Goal: Information Seeking & Learning: Learn about a topic

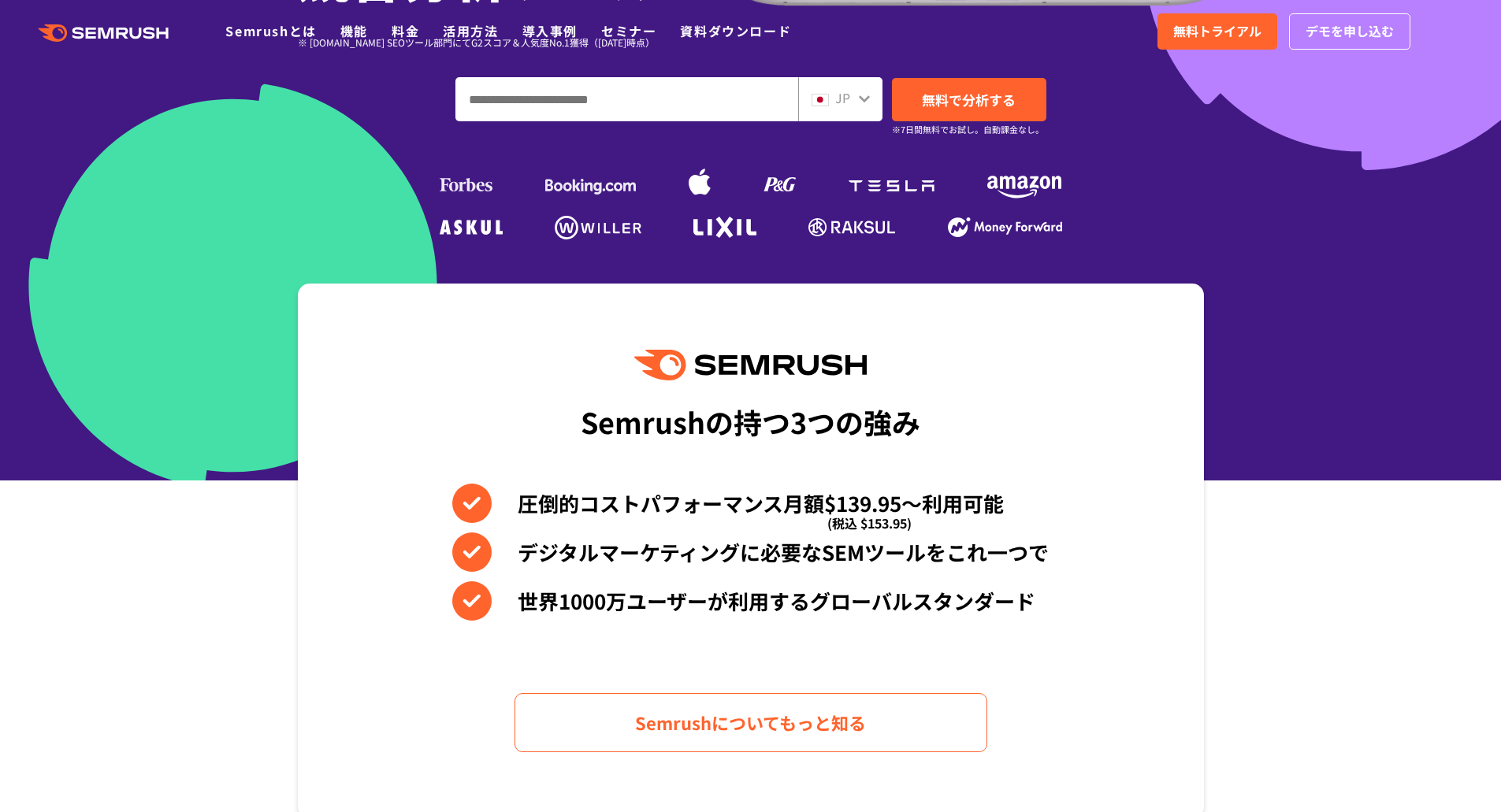
scroll to position [472, 0]
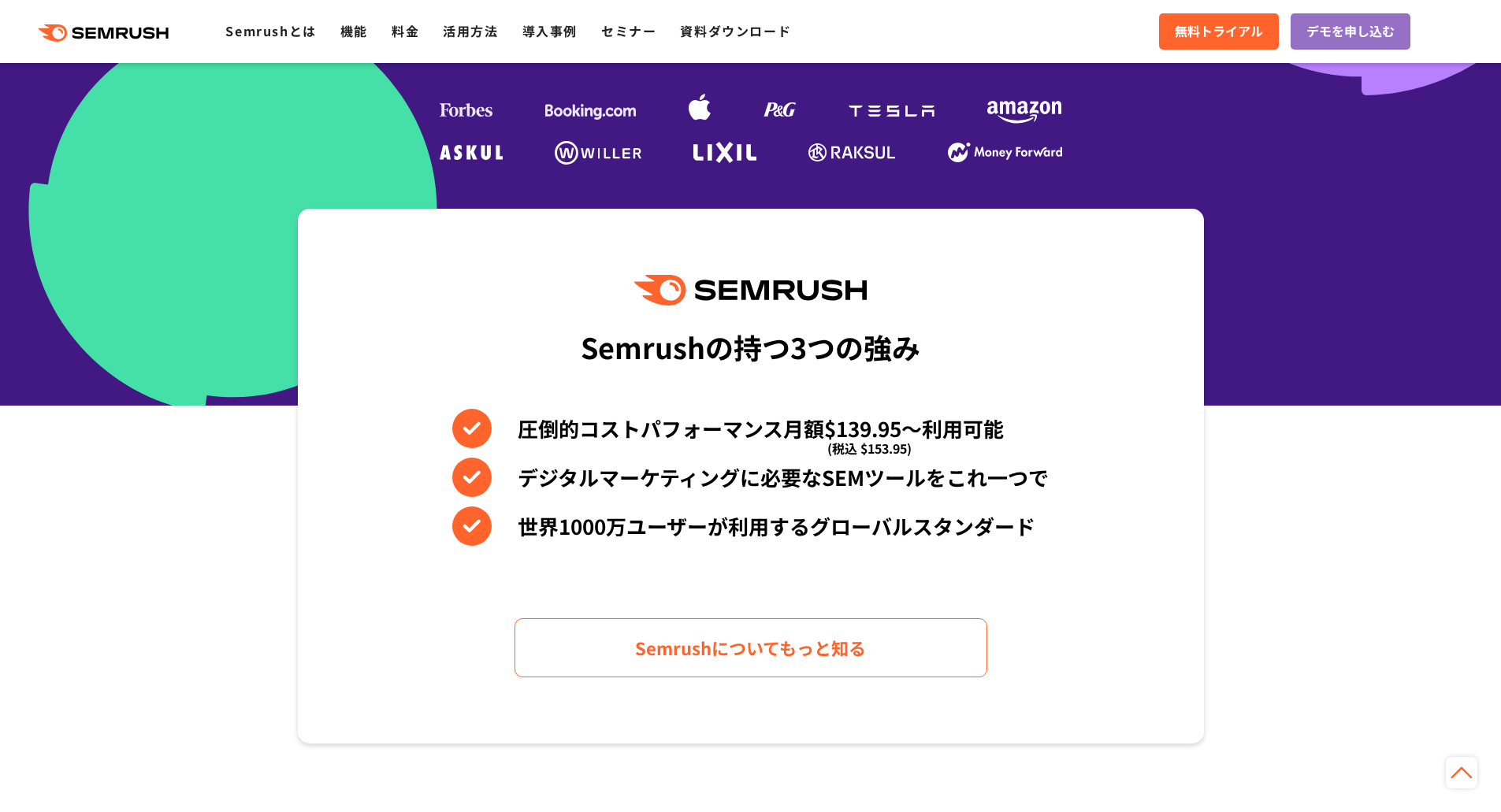
click at [1283, 511] on section "Semrushの持つ3つの強み 圧倒的コストパフォーマンス月額$139.95〜利用可能 (税込 $153.95) デジタルマーケティングに必要なSEMツールを…" at bounding box center [750, 476] width 1501 height 535
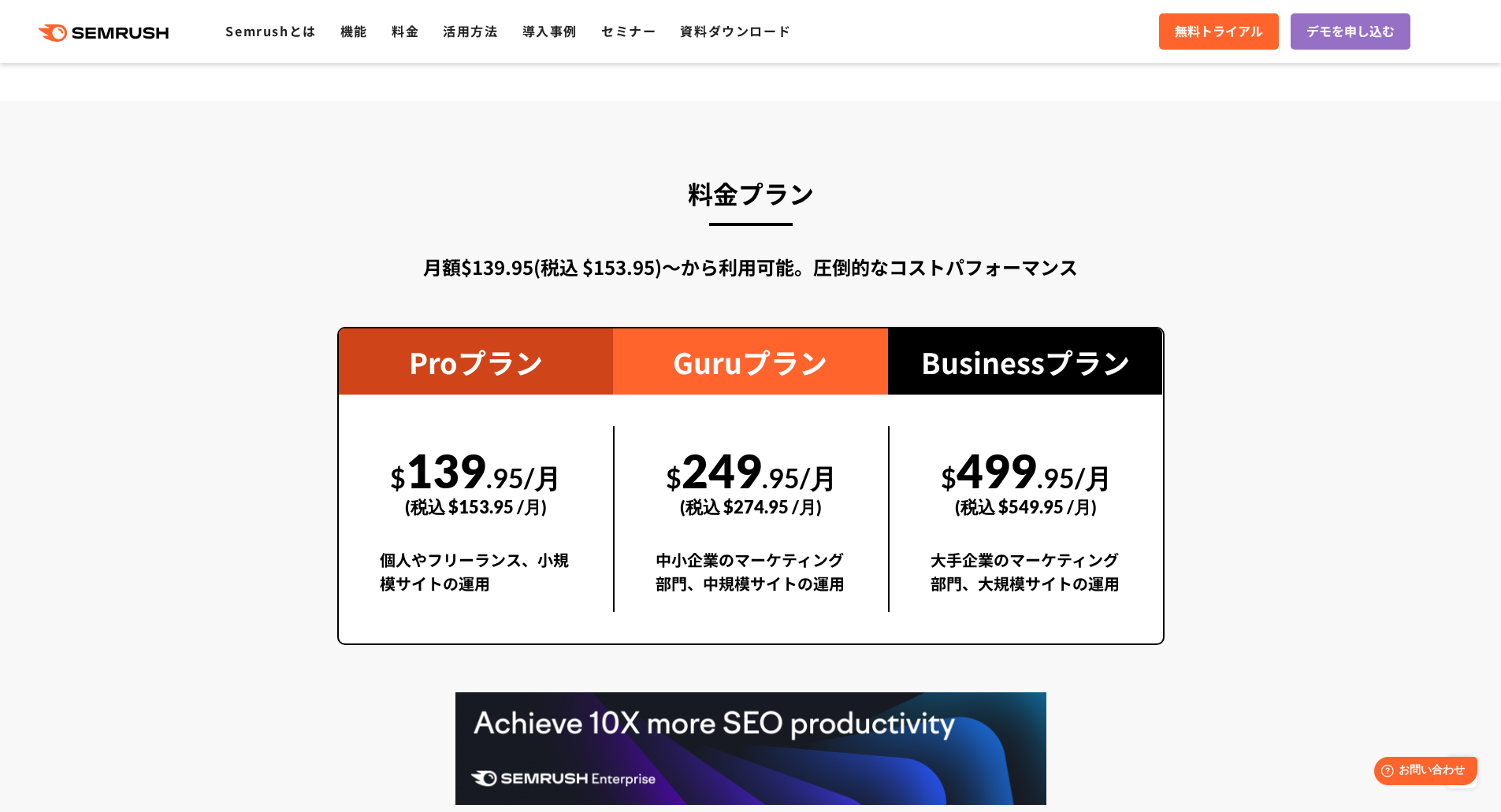
scroll to position [2677, 0]
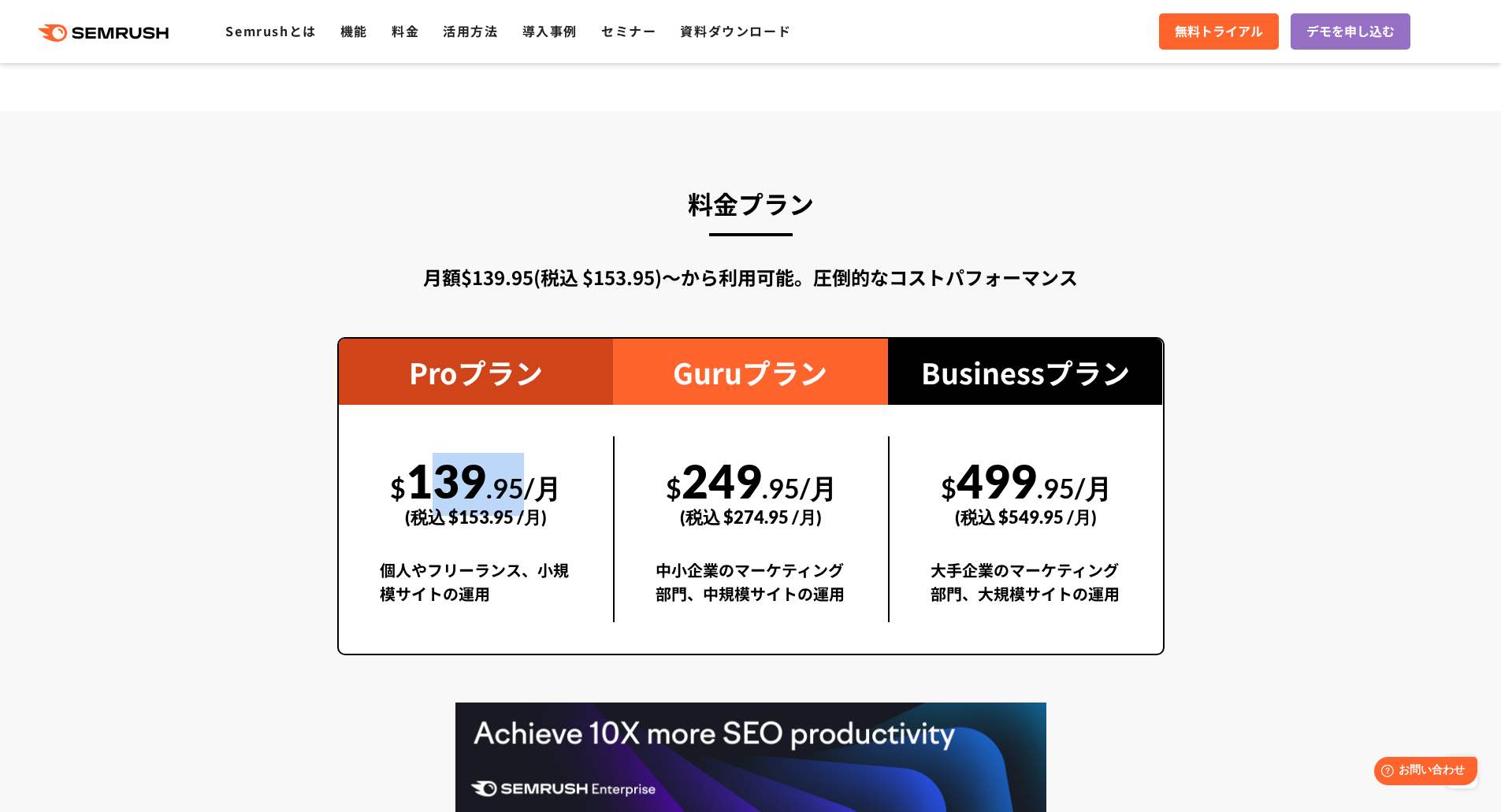
drag, startPoint x: 525, startPoint y: 480, endPoint x: 414, endPoint y: 478, distance: 111.0
click at [414, 478] on div "$ 139 .95/月 (税込 $153.95 /月)" at bounding box center [476, 491] width 193 height 109
copy div "139 .95"
click at [1233, 341] on section "料金プラン 月額$139.95(税込 $153.95)〜から利用可能。圧倒的なコストパフォーマンス Proプラン $ 139 .95/月 (税込 $153.9…" at bounding box center [750, 552] width 1501 height 881
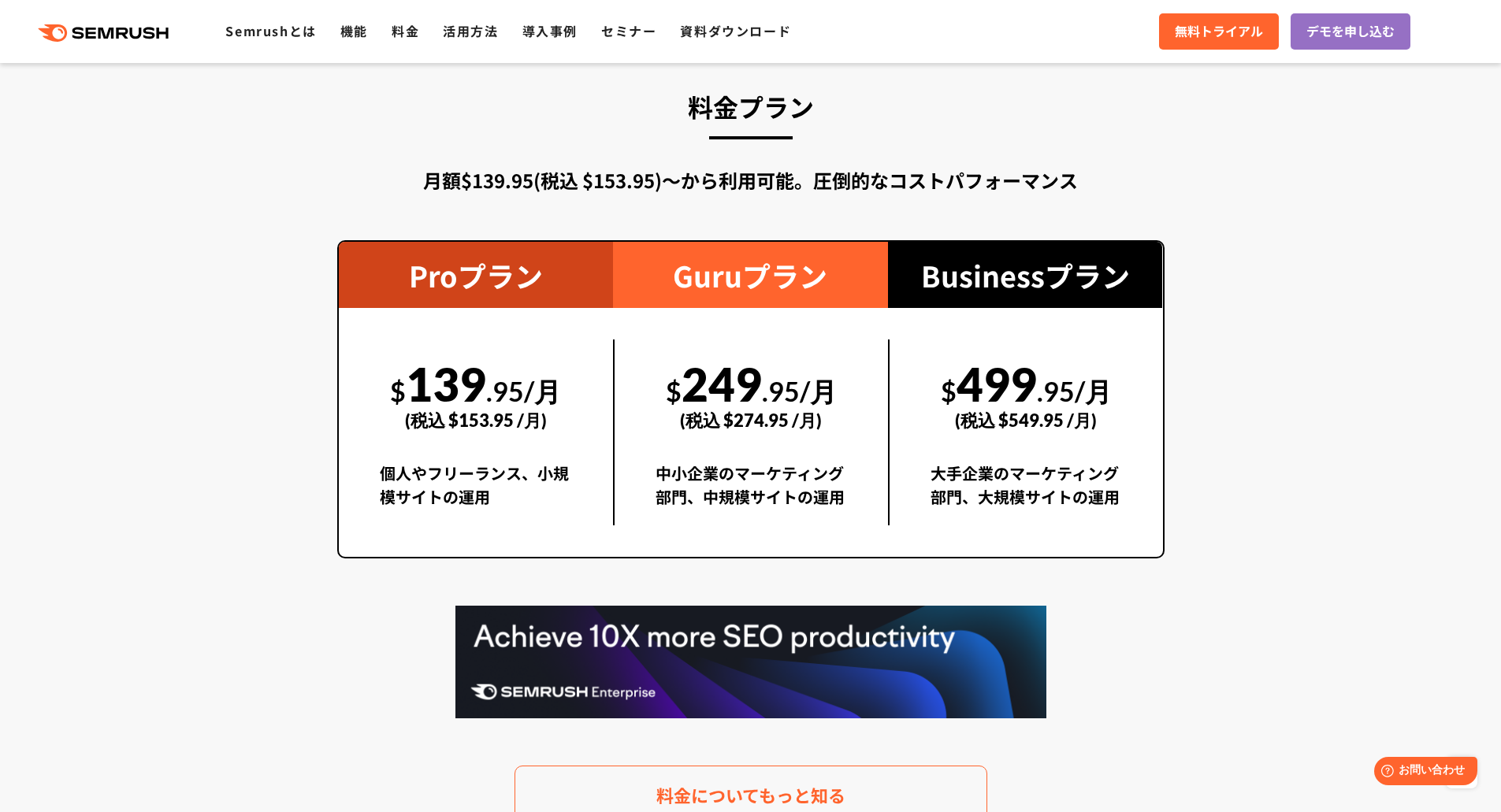
scroll to position [2913, 0]
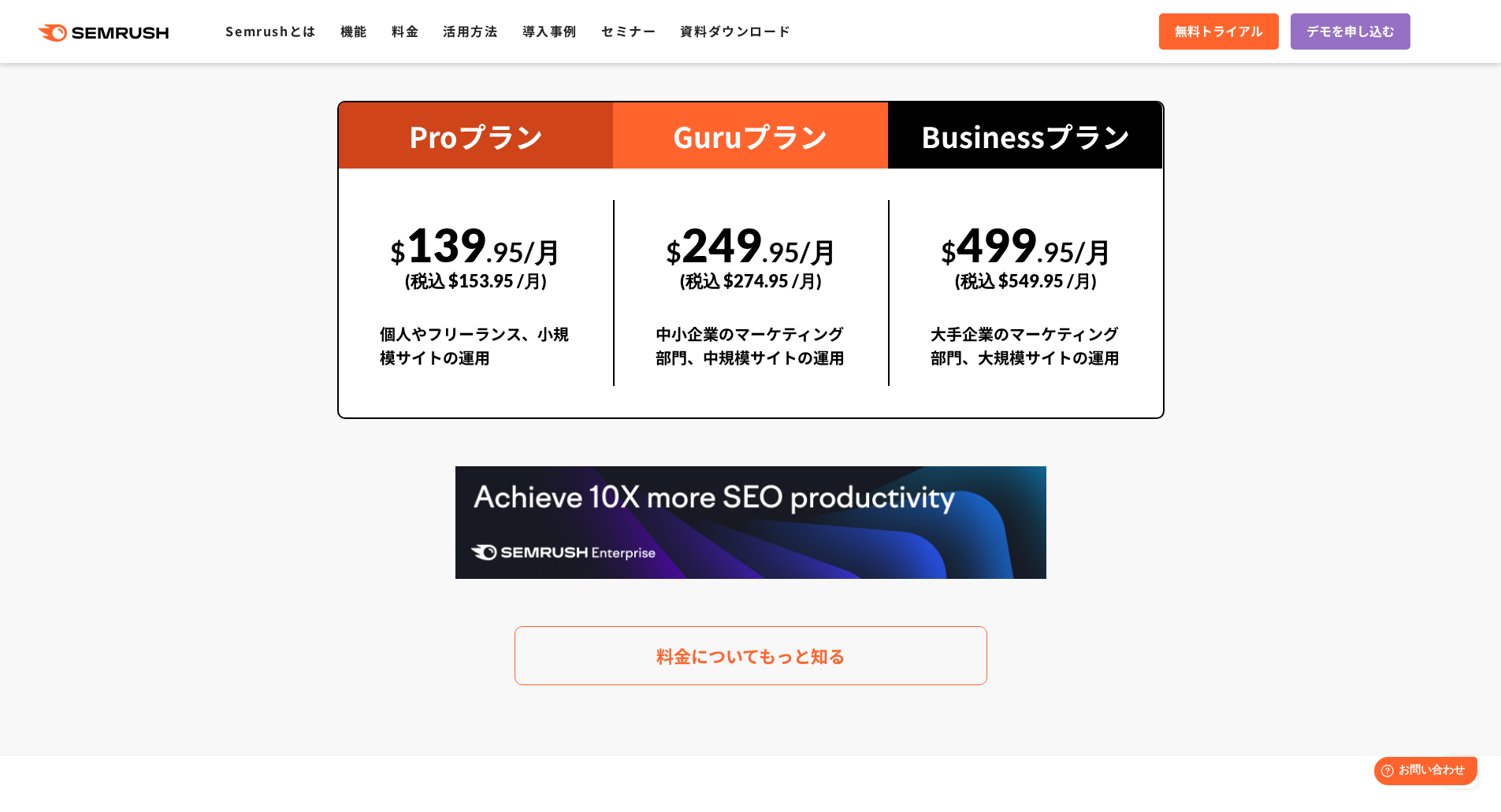
click at [1248, 239] on section "料金プラン 月額$139.95(税込 $153.95)〜から利用可能。圧倒的なコストパフォーマンス Proプラン $ 139 .95/月 (税込 $153.9…" at bounding box center [750, 315] width 1501 height 881
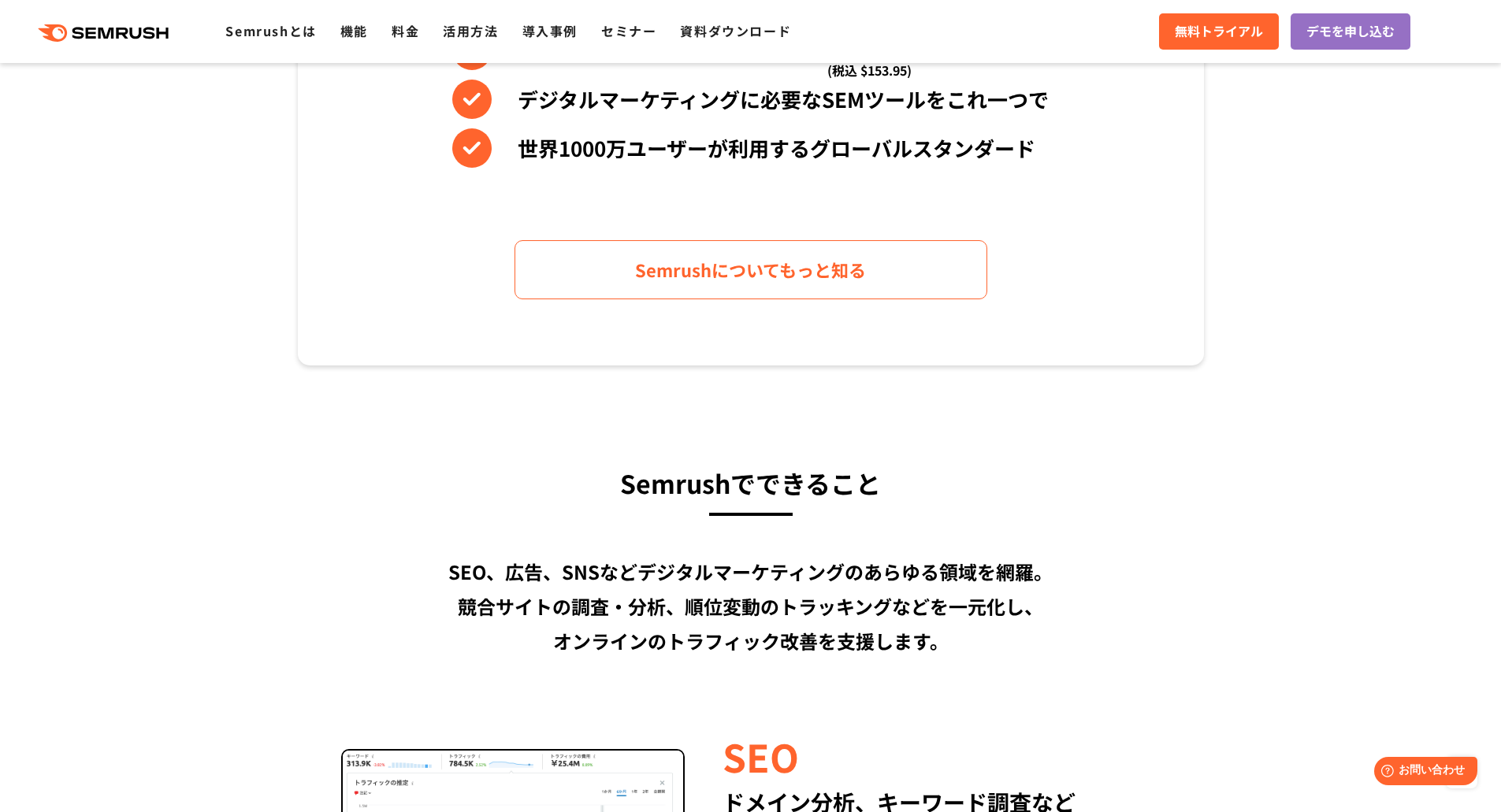
scroll to position [1024, 0]
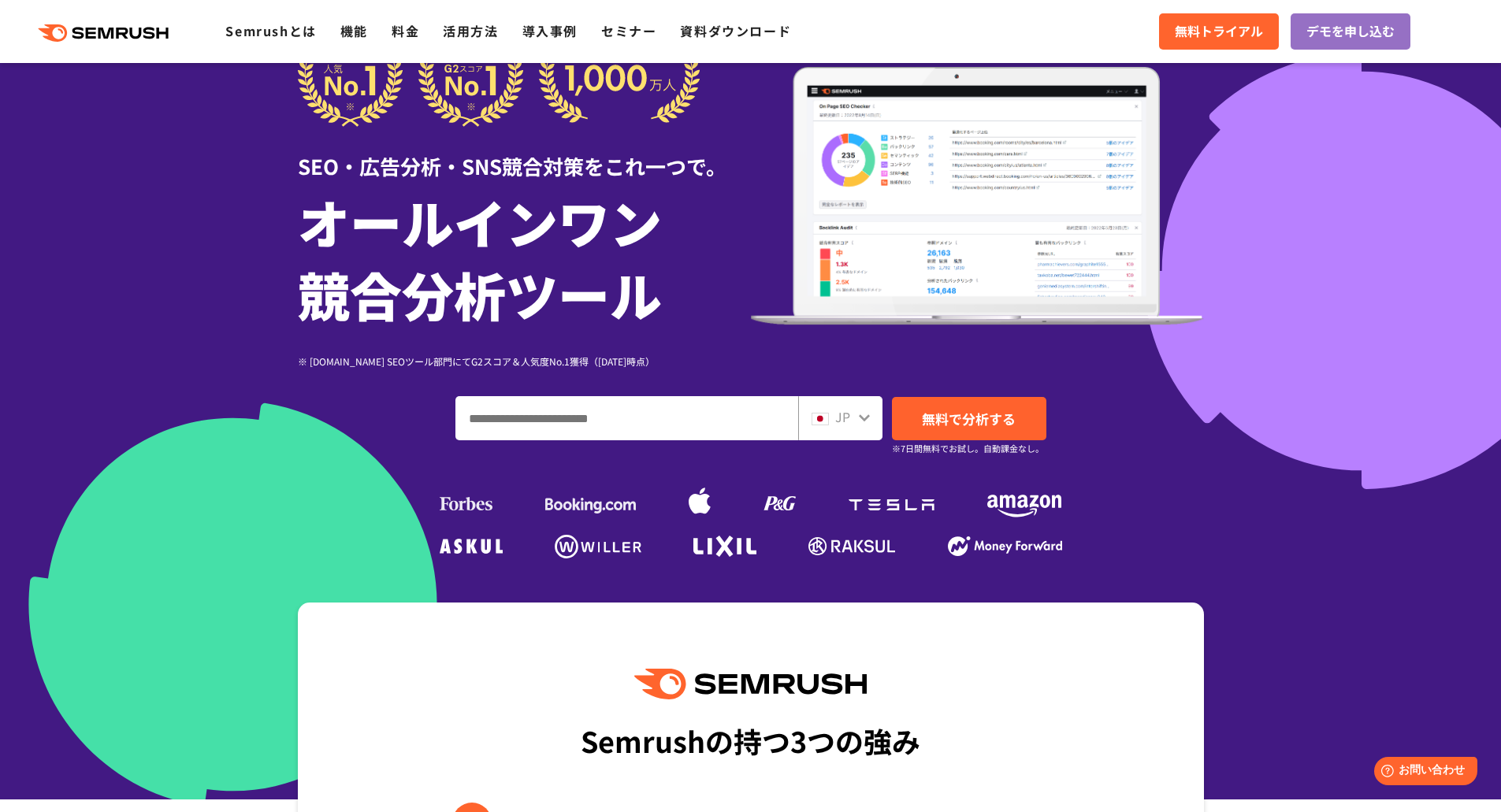
scroll to position [0, 0]
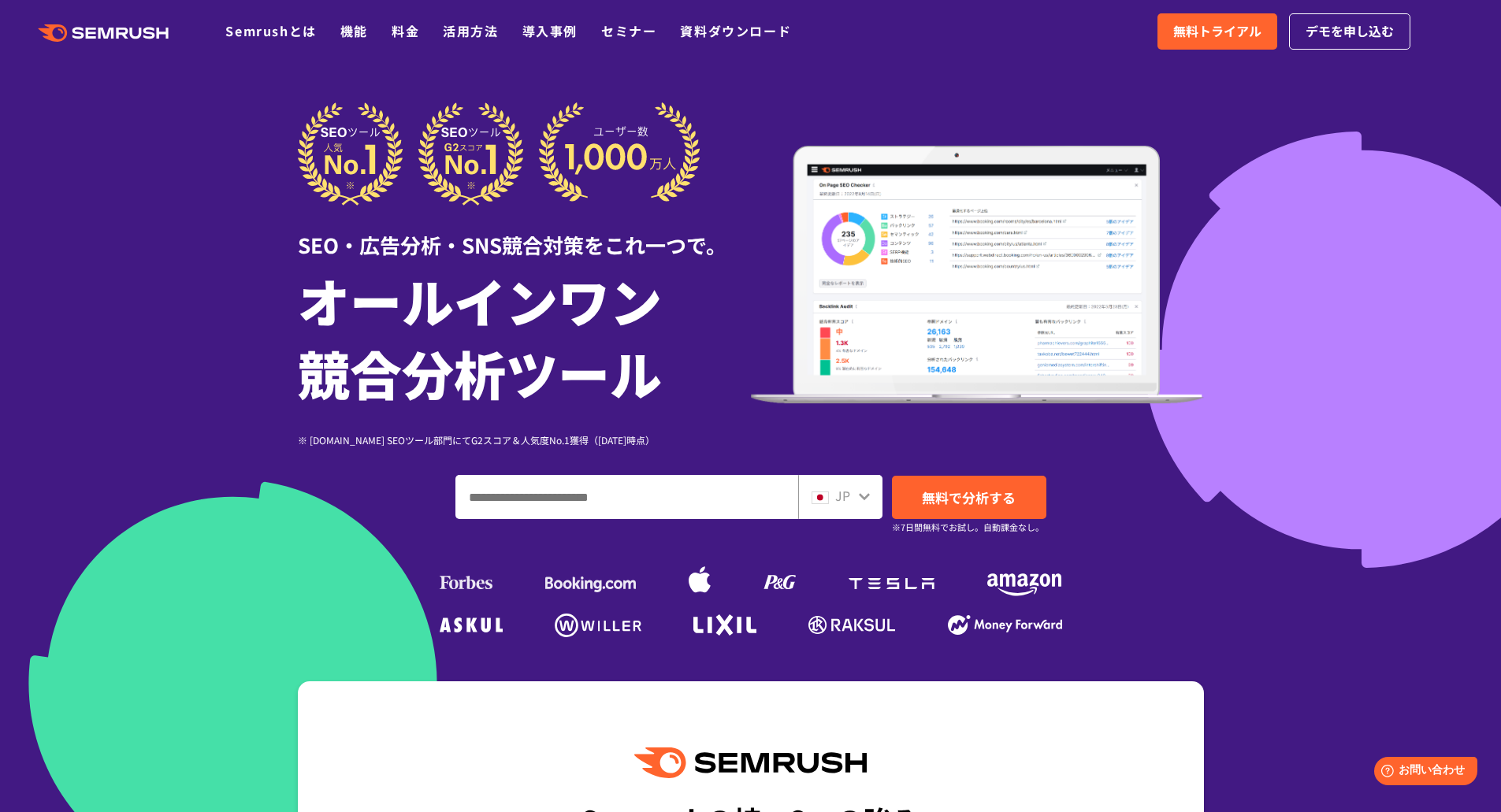
click at [554, 513] on input "ドメイン、キーワードまたはURLを入力してください" at bounding box center [627, 497] width 341 height 43
paste input "**********"
type input "**********"
click at [981, 507] on link "無料で分析する" at bounding box center [969, 497] width 154 height 44
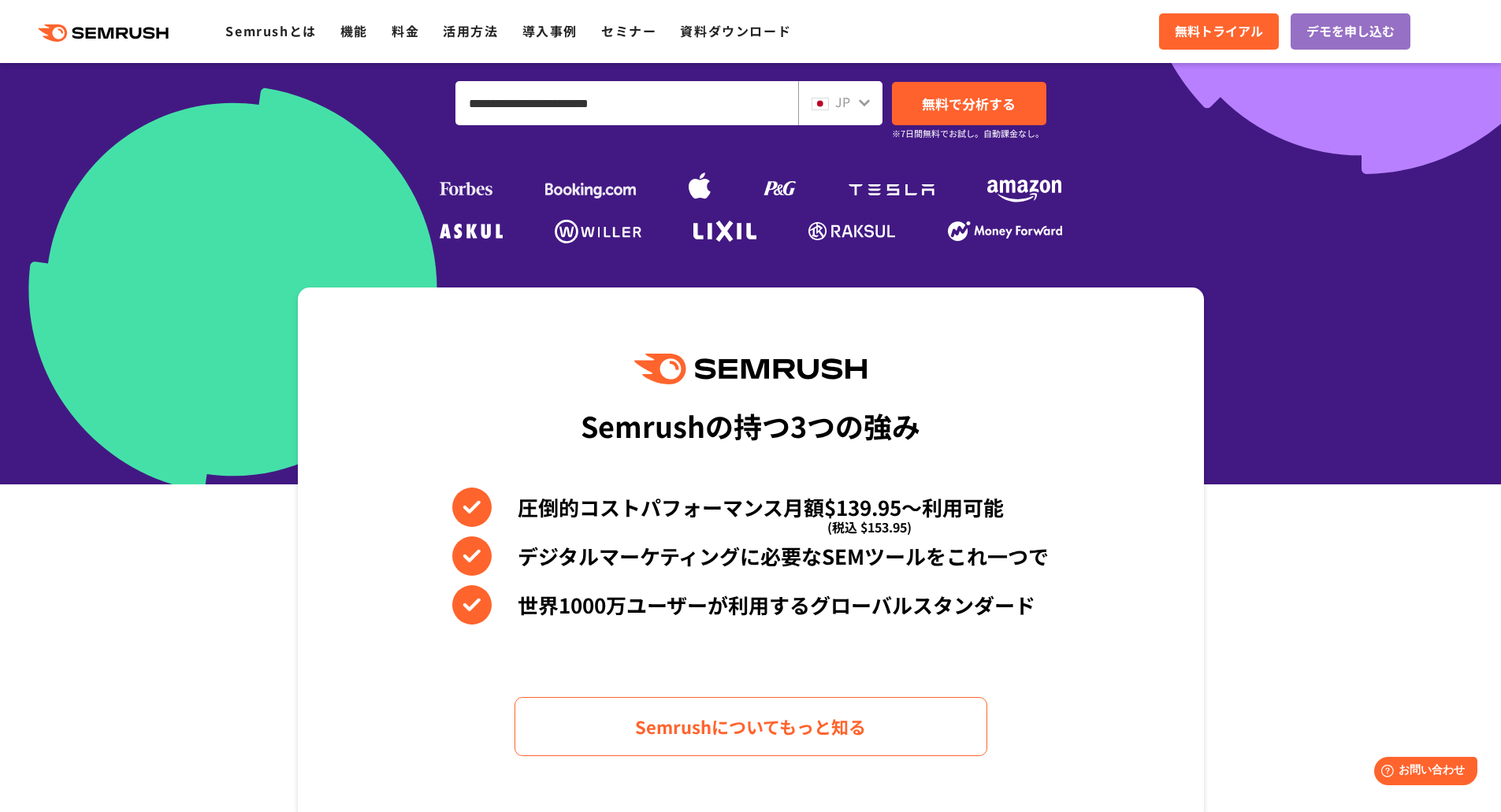
scroll to position [945, 0]
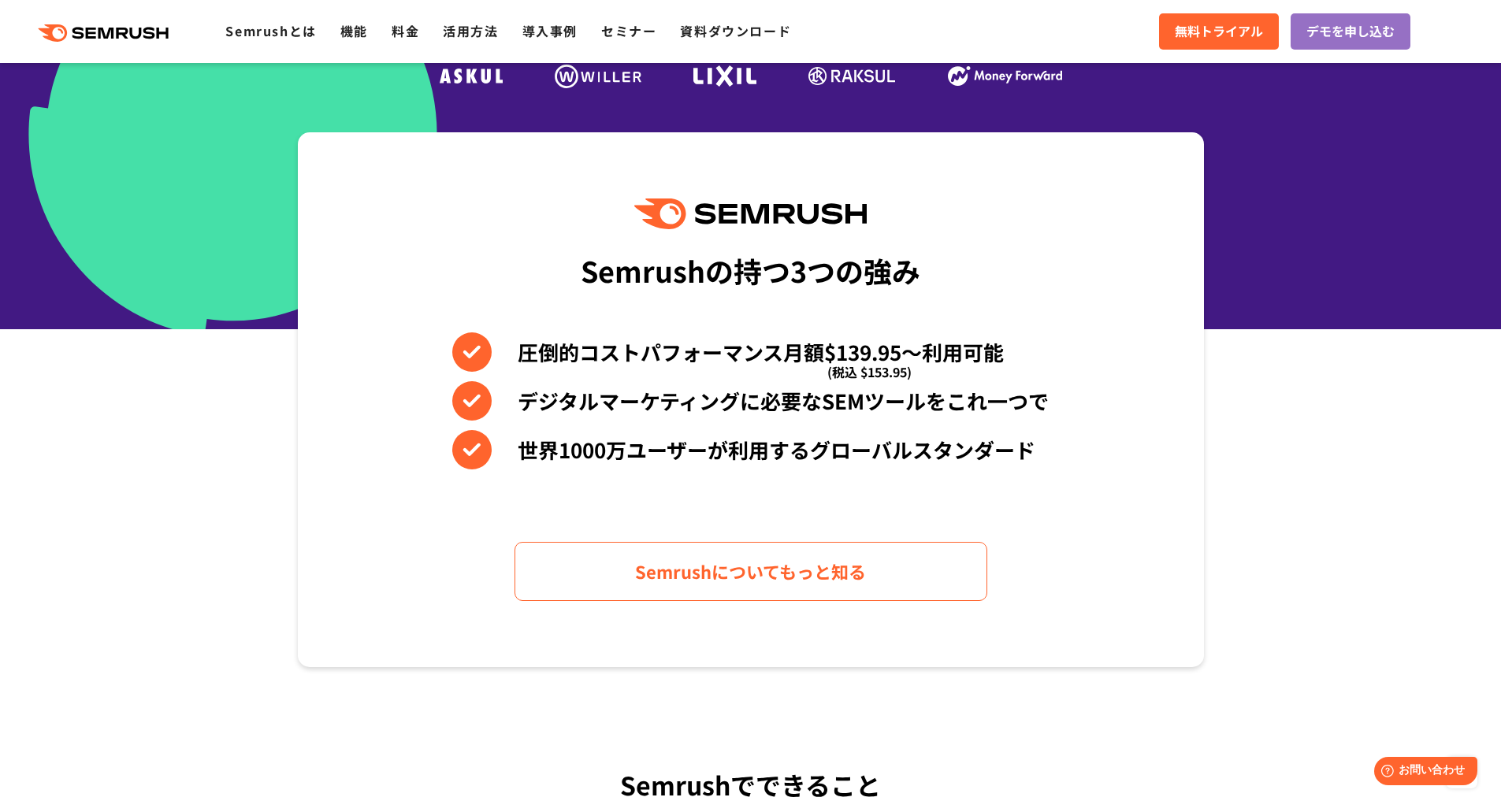
scroll to position [394, 0]
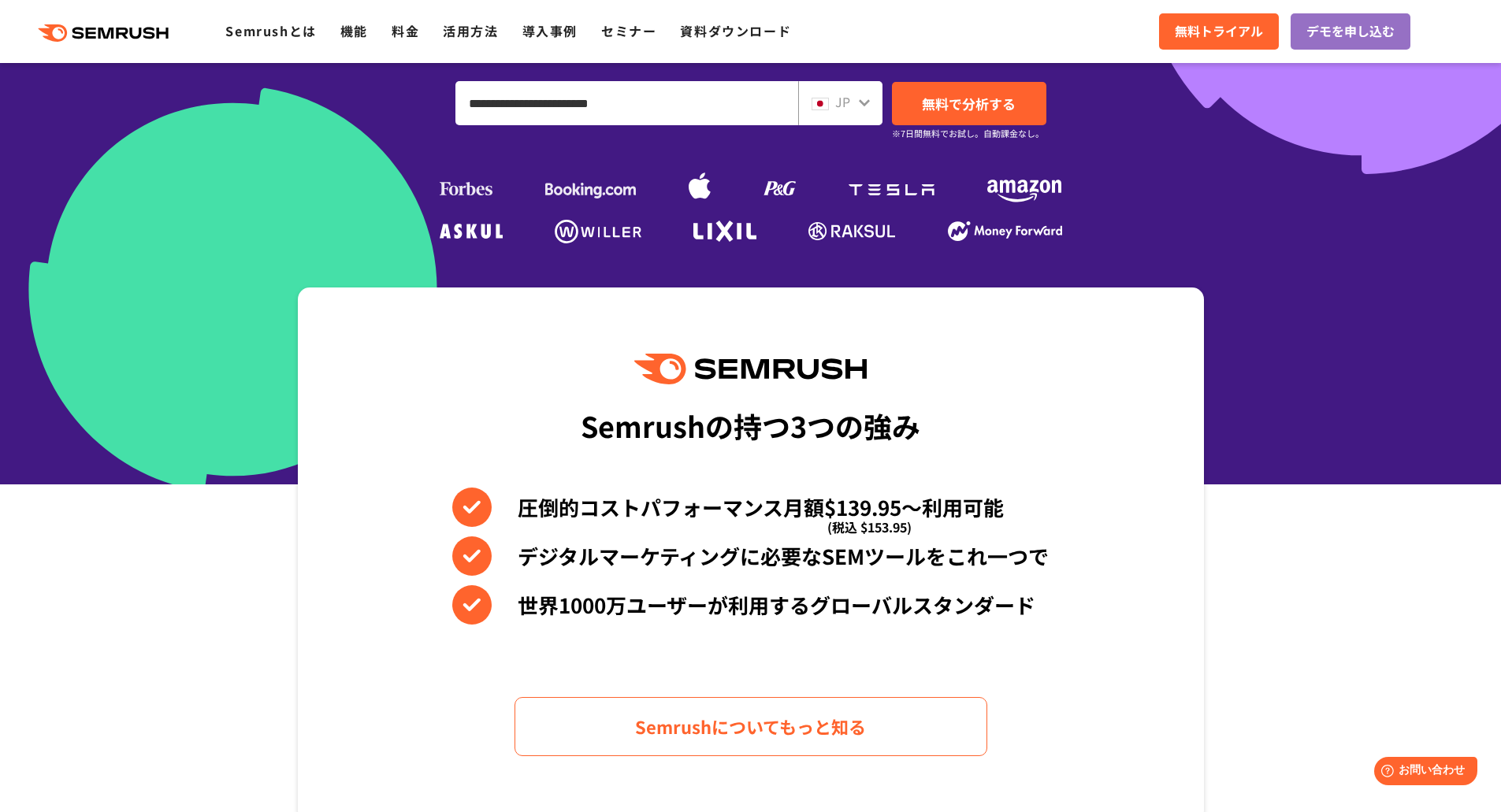
click at [399, 104] on div "**********" at bounding box center [750, 103] width 906 height 44
